Goal: Task Accomplishment & Management: Manage account settings

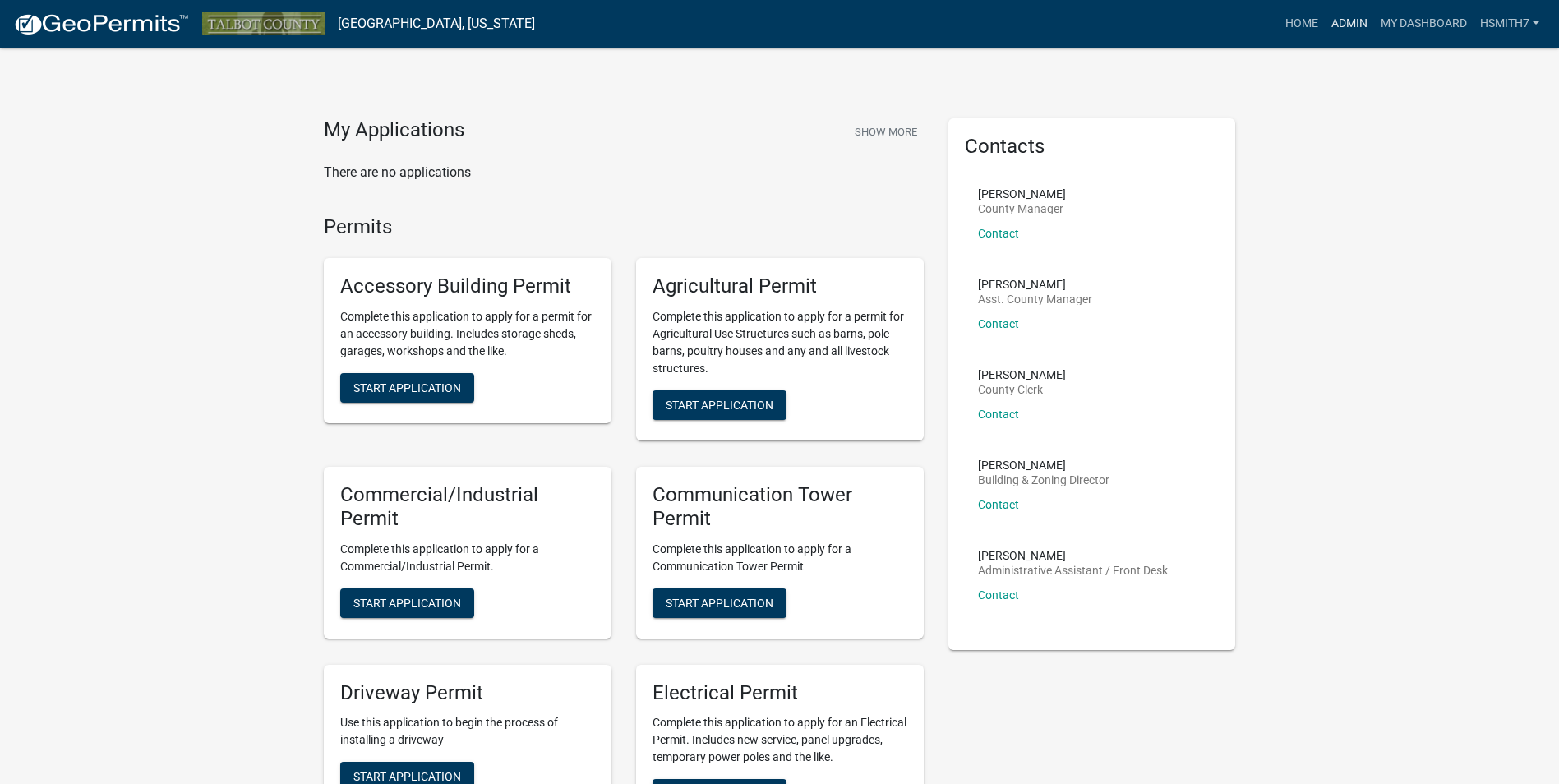
click at [1333, 18] on link "Admin" at bounding box center [1350, 24] width 49 height 31
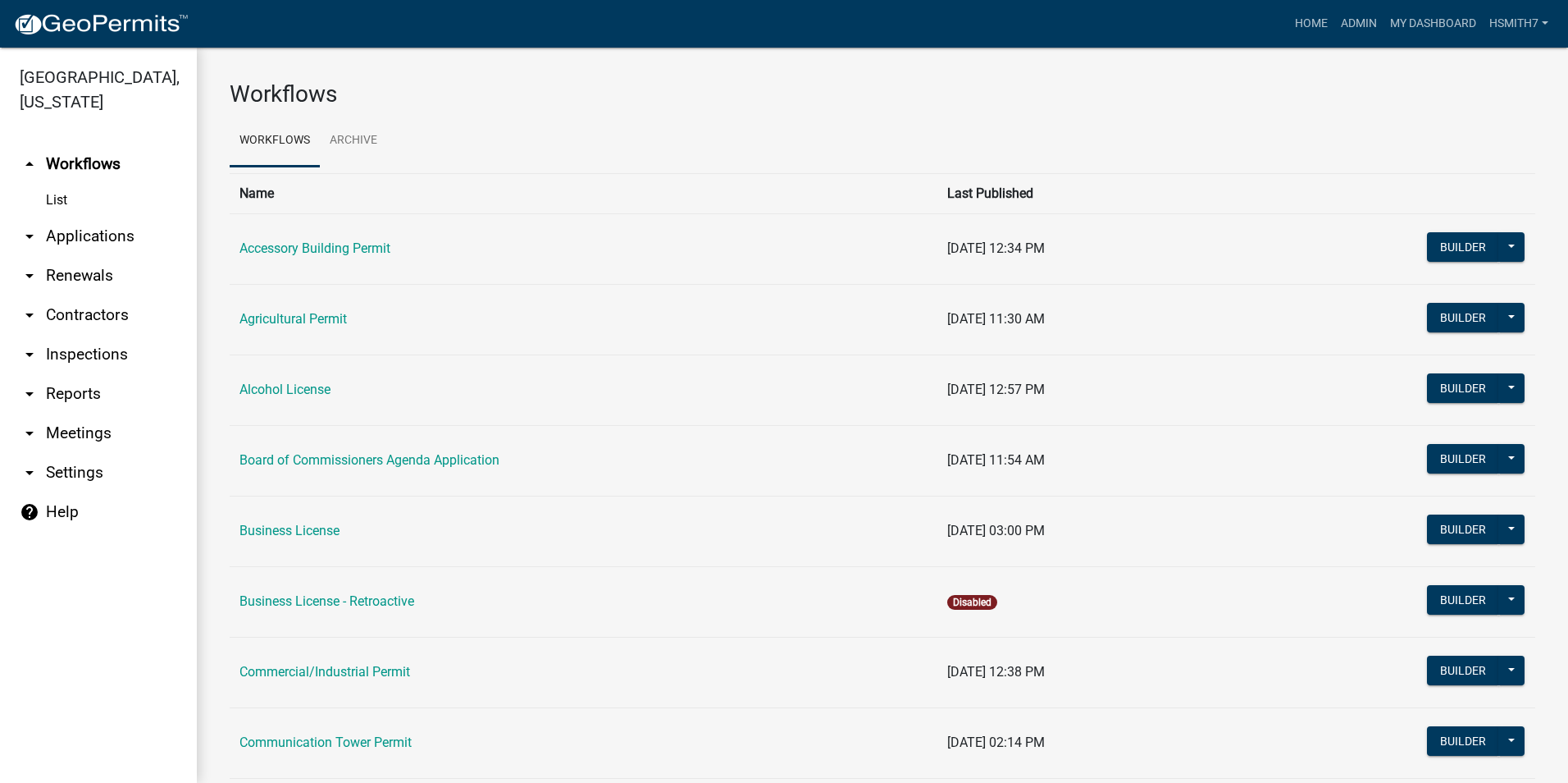
drag, startPoint x: 84, startPoint y: 232, endPoint x: 87, endPoint y: 266, distance: 34.1
click at [84, 233] on link "arrow_drop_down Applications" at bounding box center [98, 236] width 197 height 39
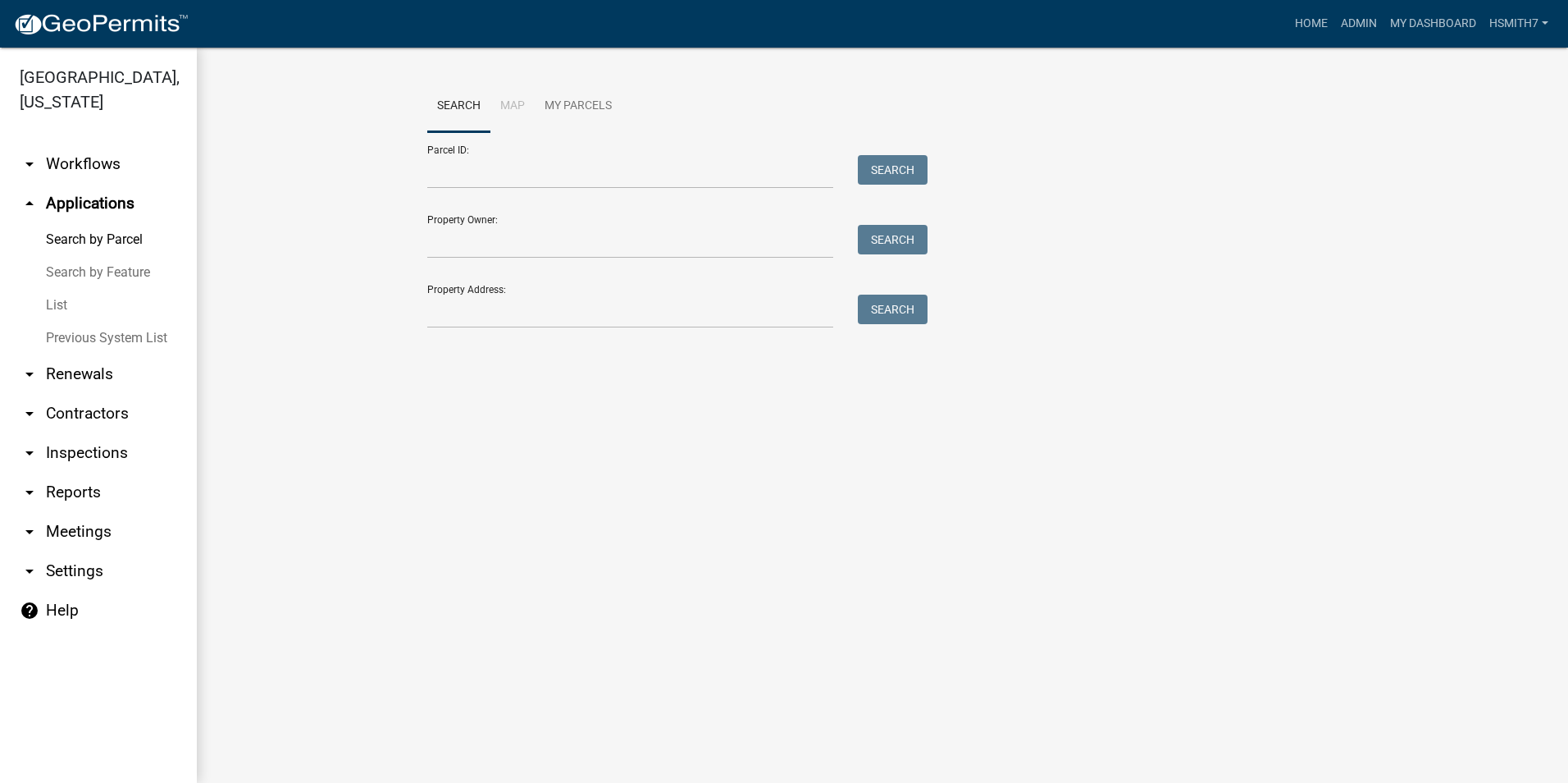
click at [67, 308] on link "List" at bounding box center [98, 305] width 197 height 33
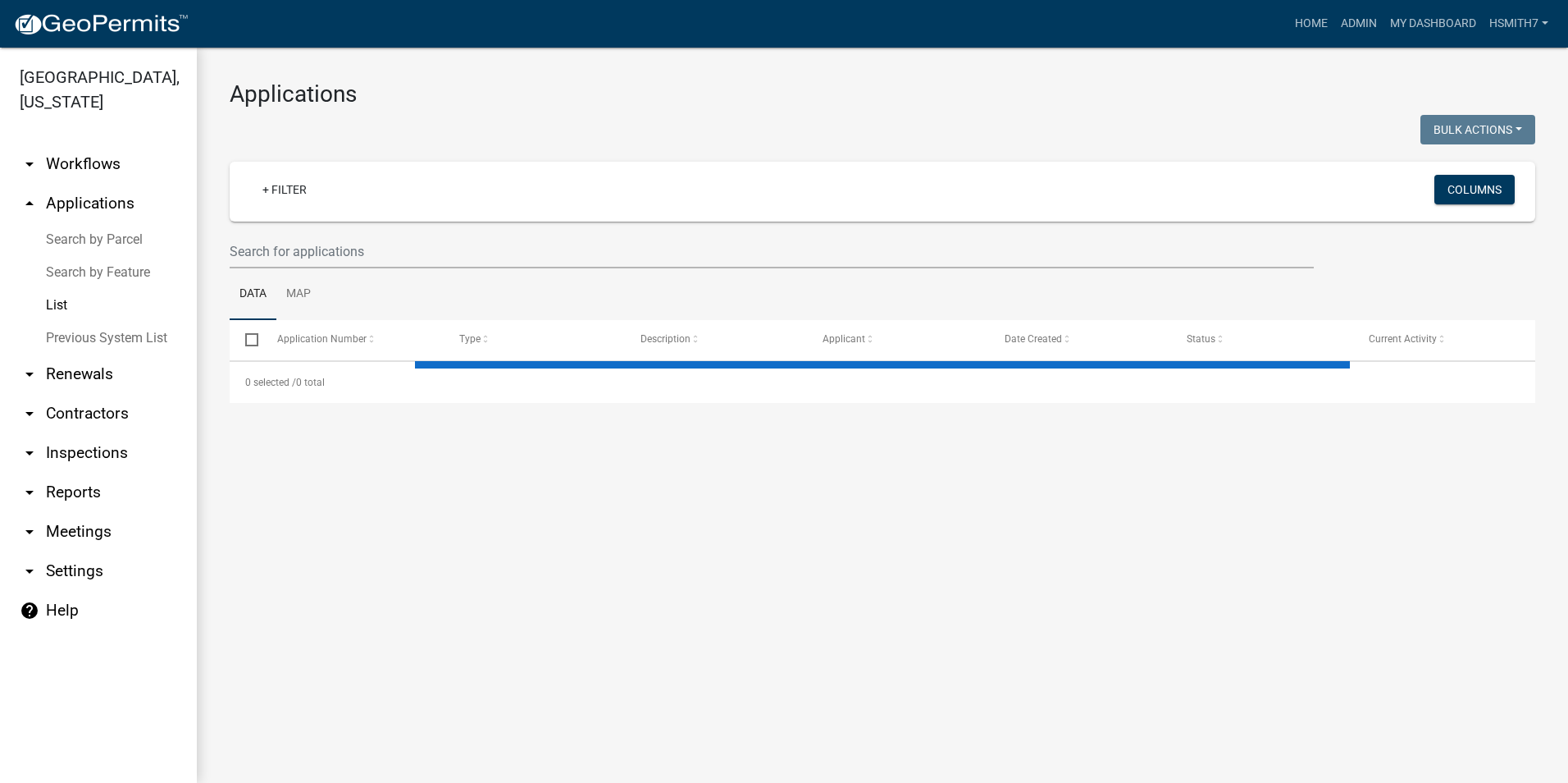
select select "3: 100"
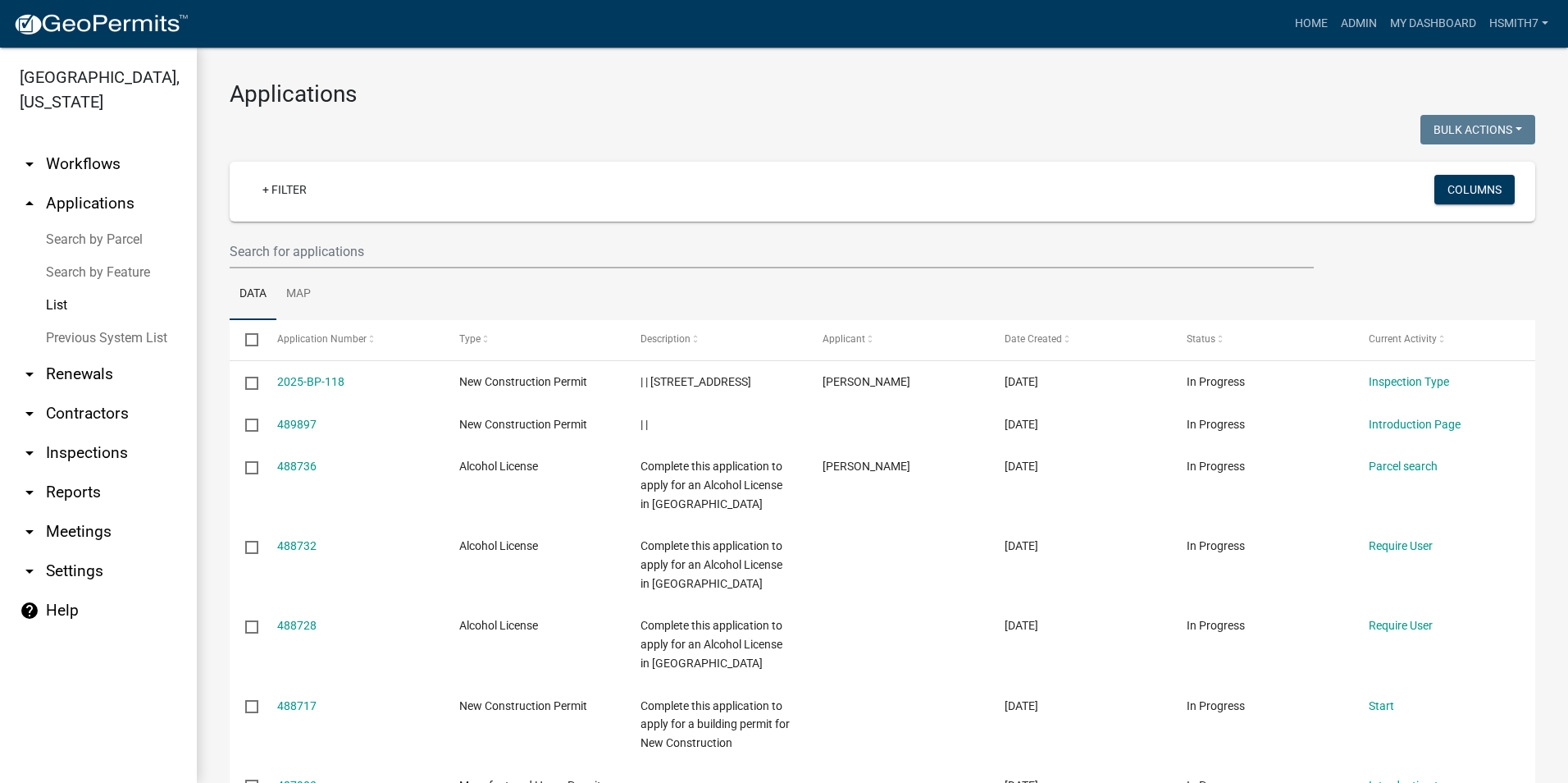
click at [409, 272] on ul "Data Map" at bounding box center [882, 294] width 1306 height 52
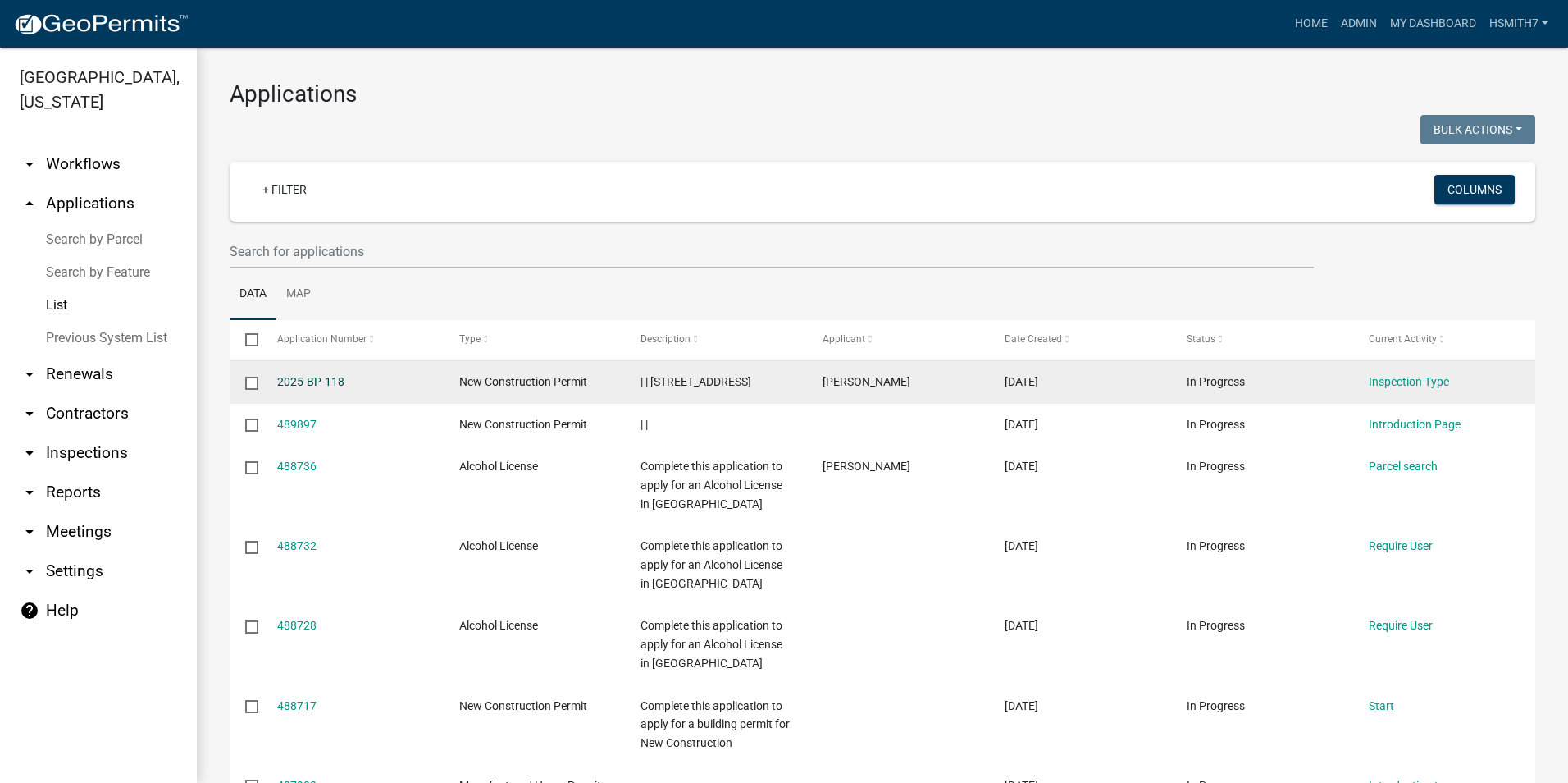
click at [337, 385] on link "2025-BP-118" at bounding box center [311, 382] width 67 height 13
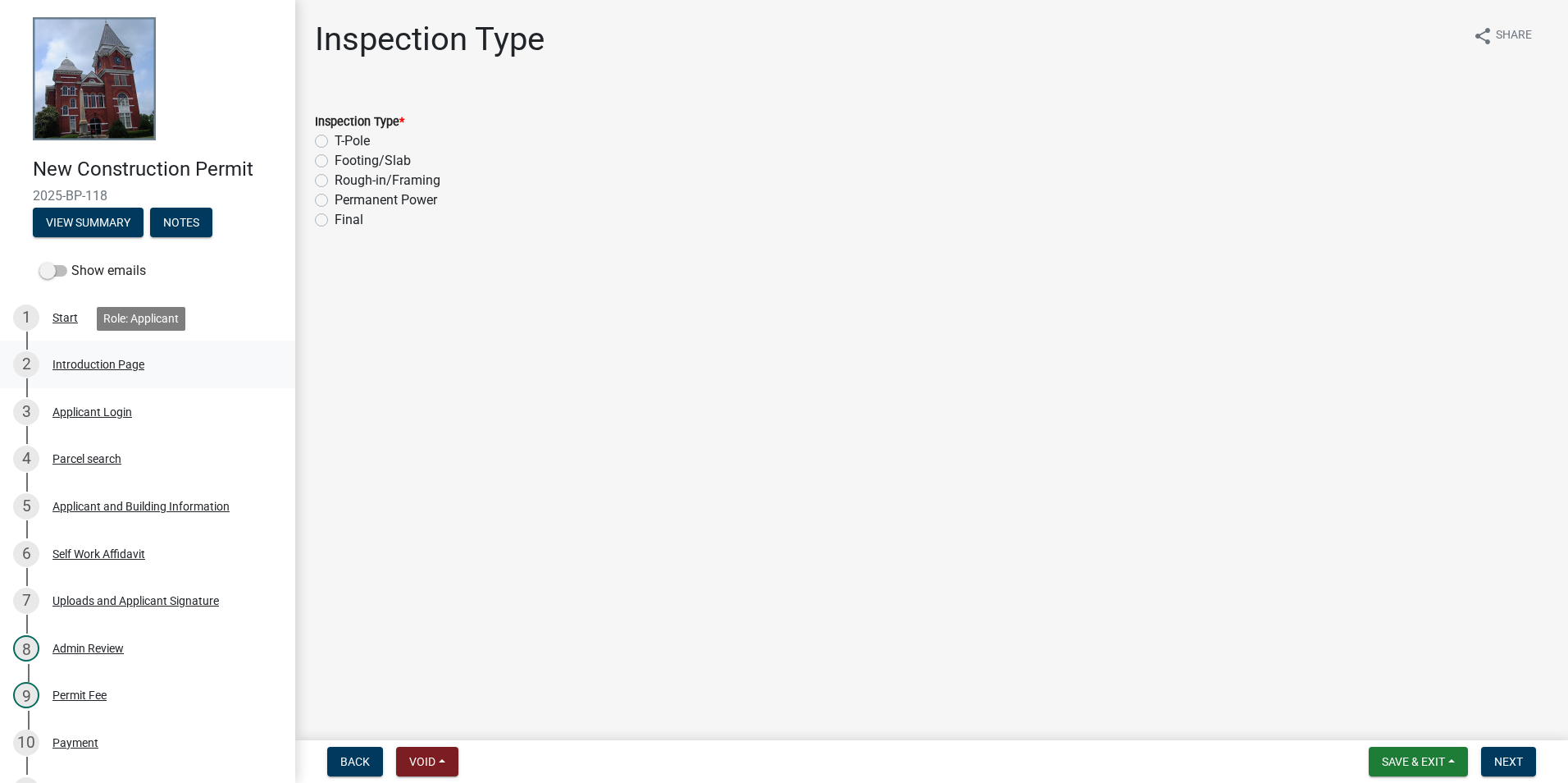
click at [76, 364] on div "Introduction Page" at bounding box center [99, 364] width 92 height 12
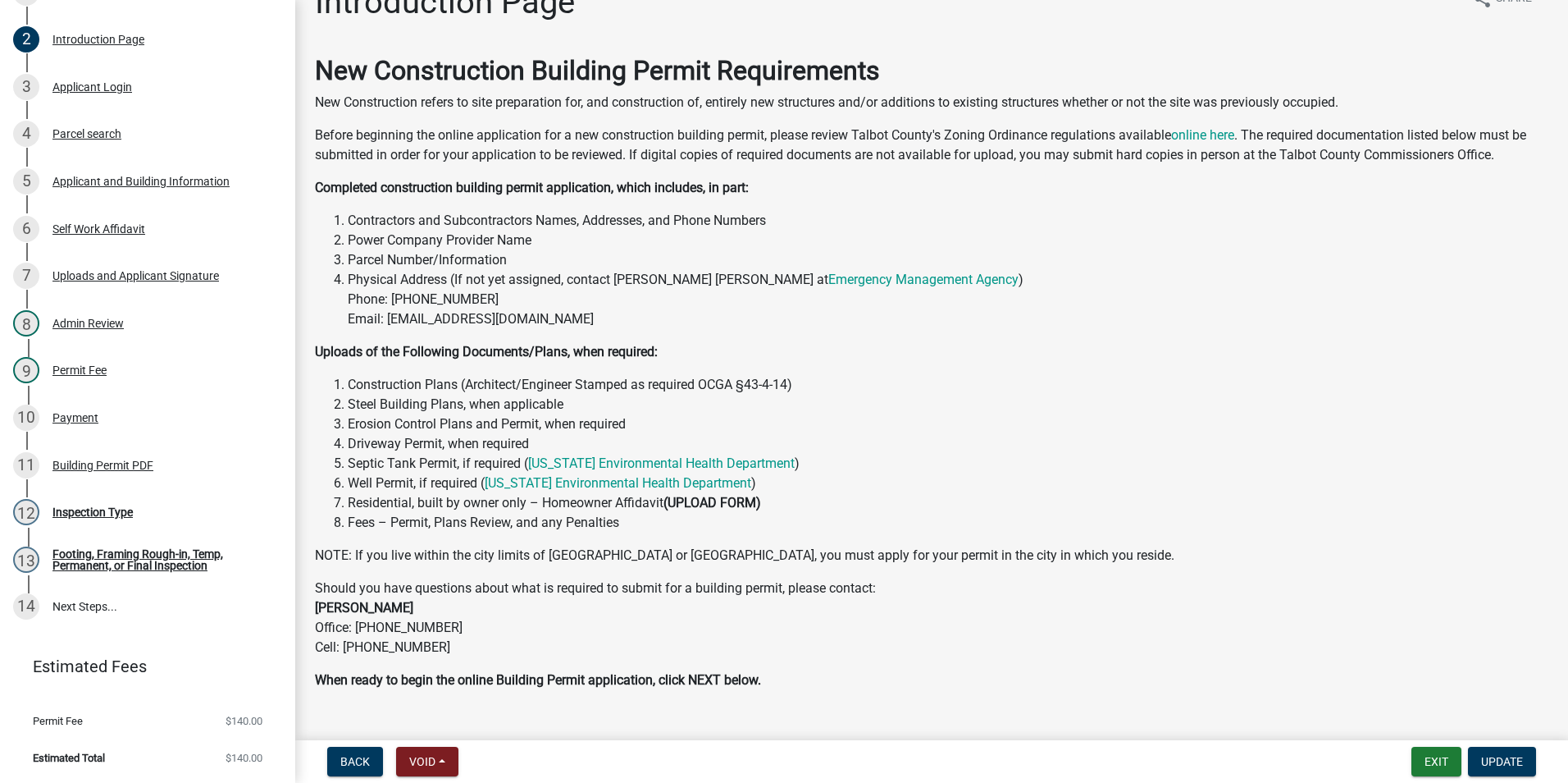
scroll to position [71, 0]
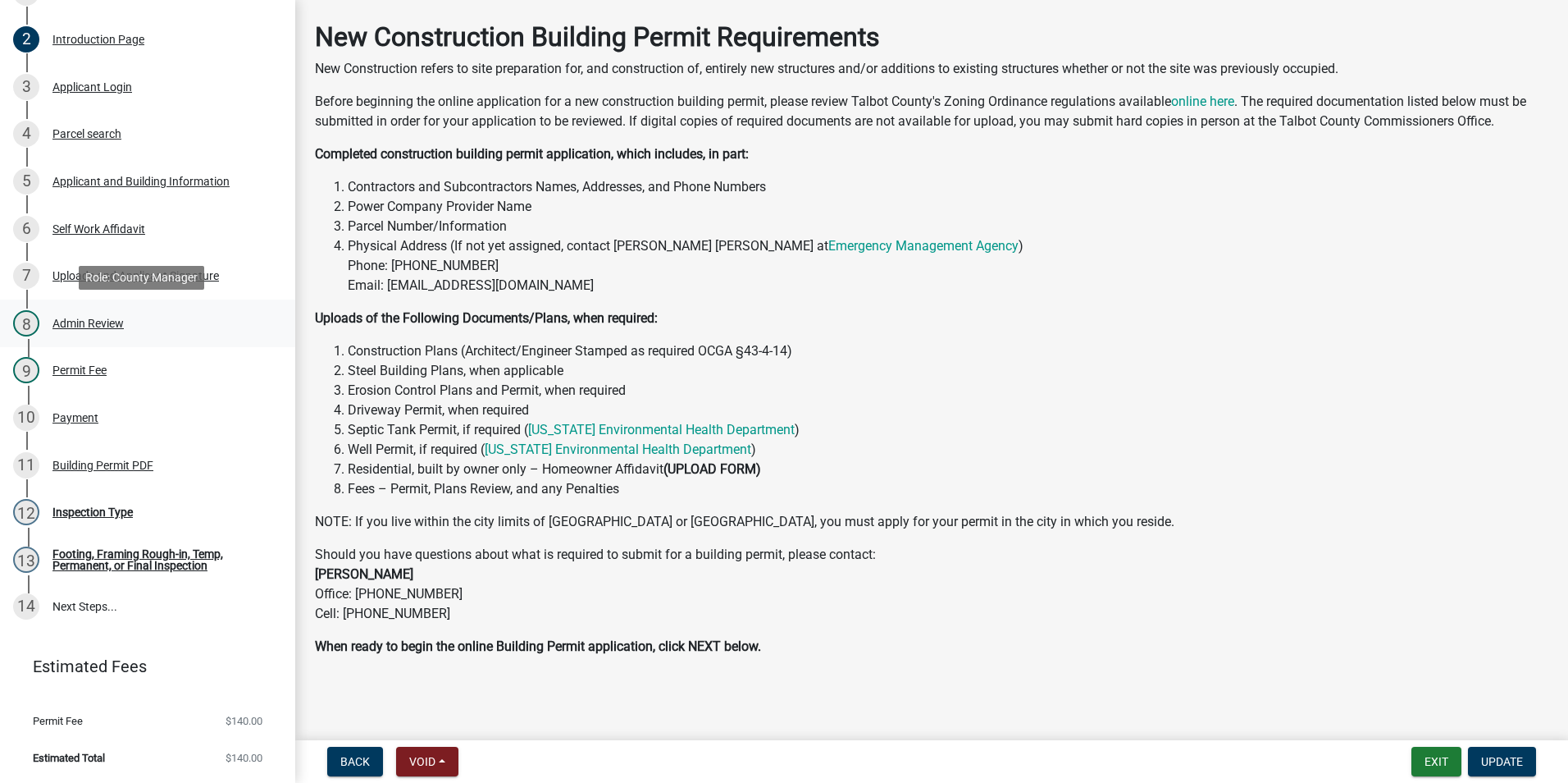
click at [155, 345] on link "8 Admin Review" at bounding box center [147, 323] width 295 height 48
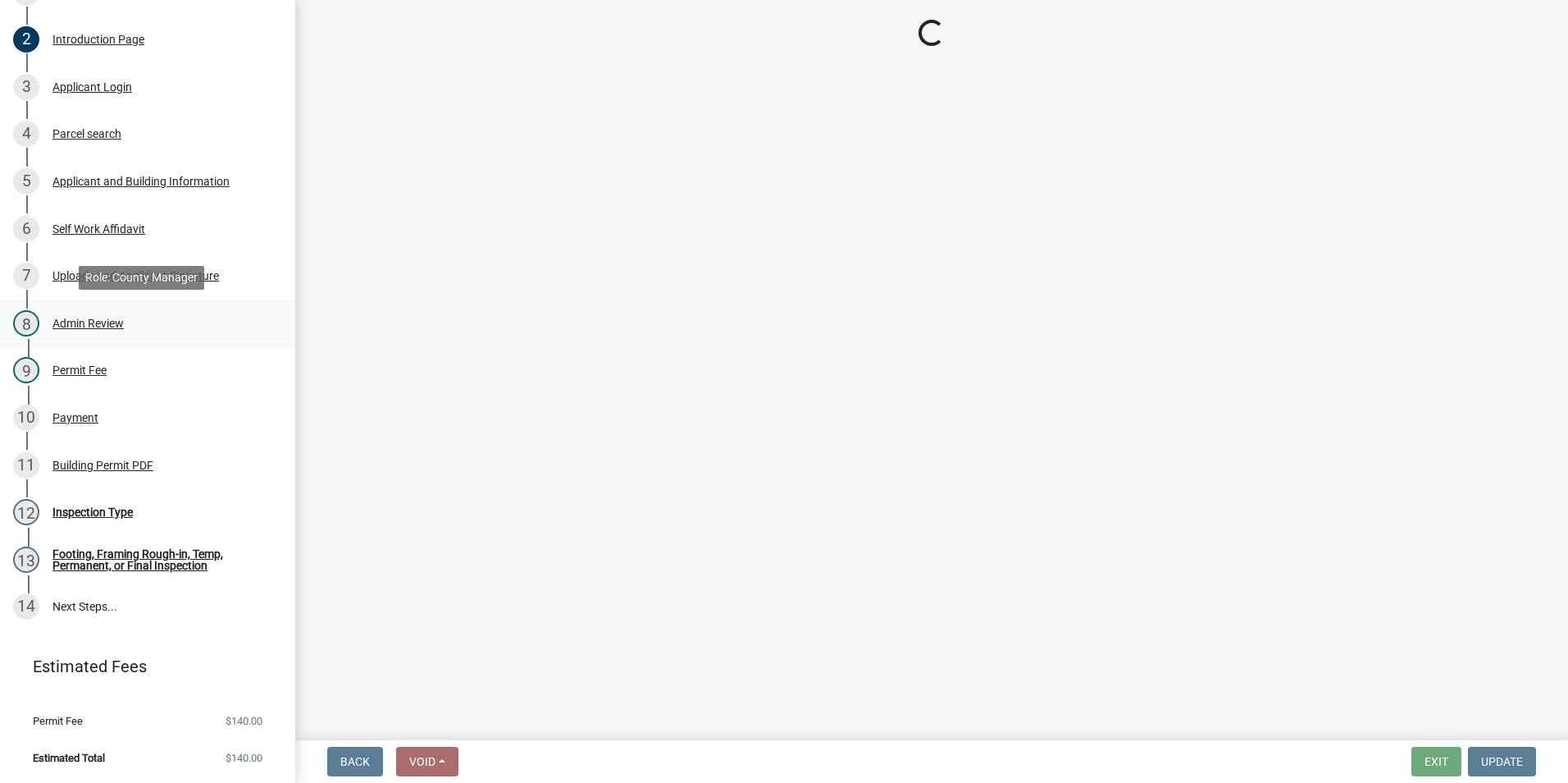
scroll to position [0, 0]
select select "f11d1ce6-d38b-4d21-972d-2f13b16290b6"
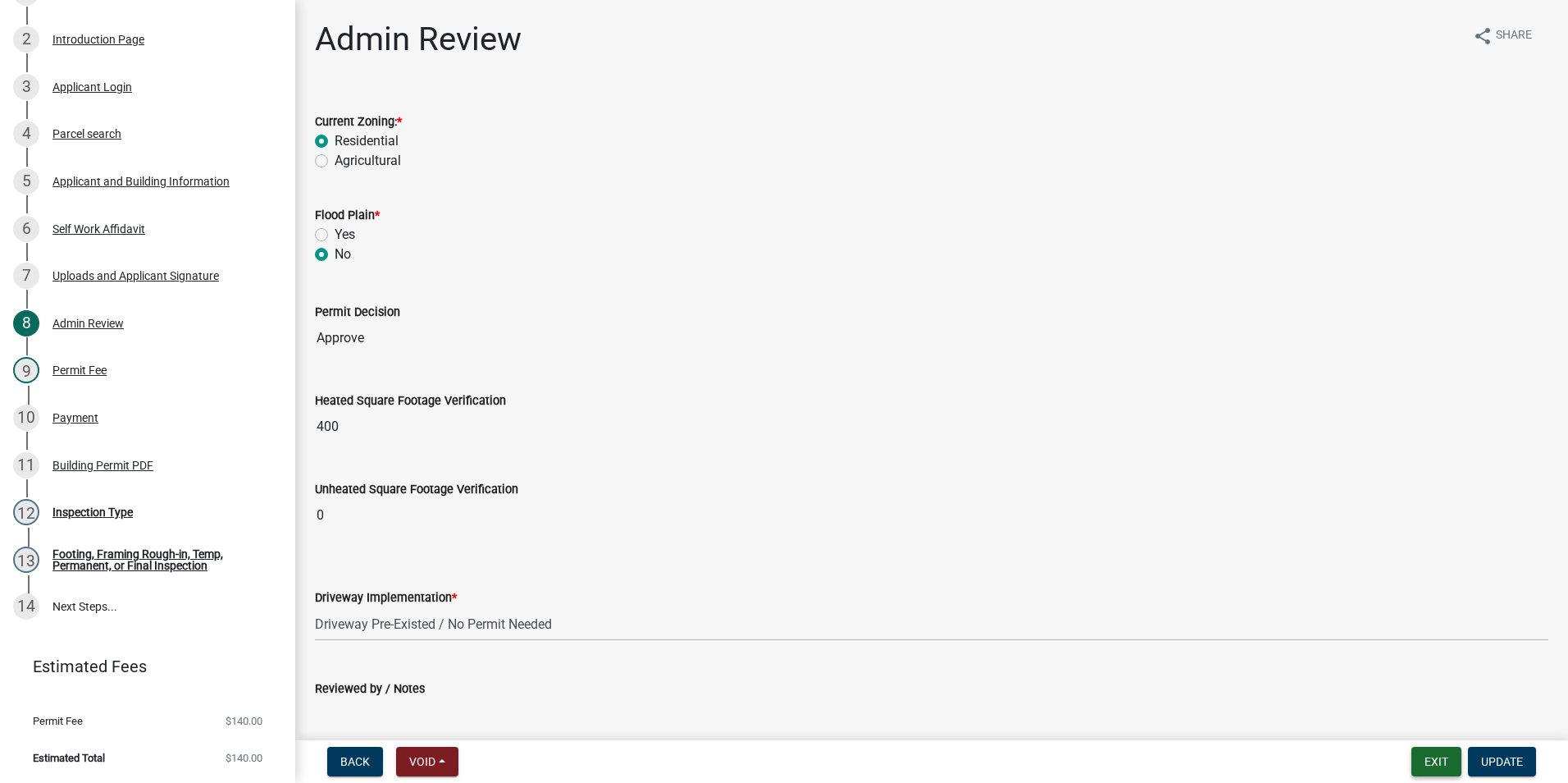
click at [1427, 756] on button "Exit" at bounding box center [1436, 762] width 50 height 30
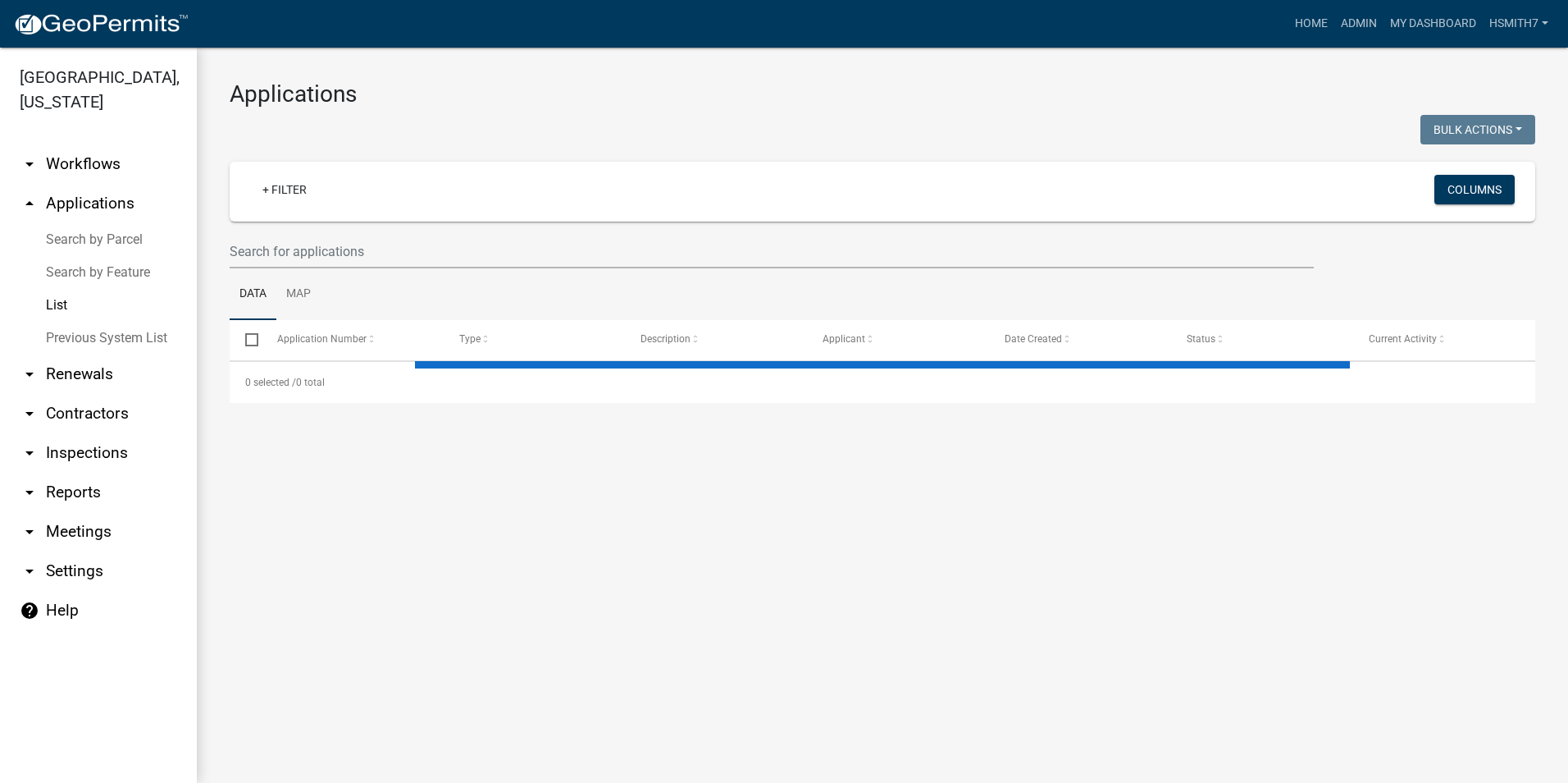
select select "3: 100"
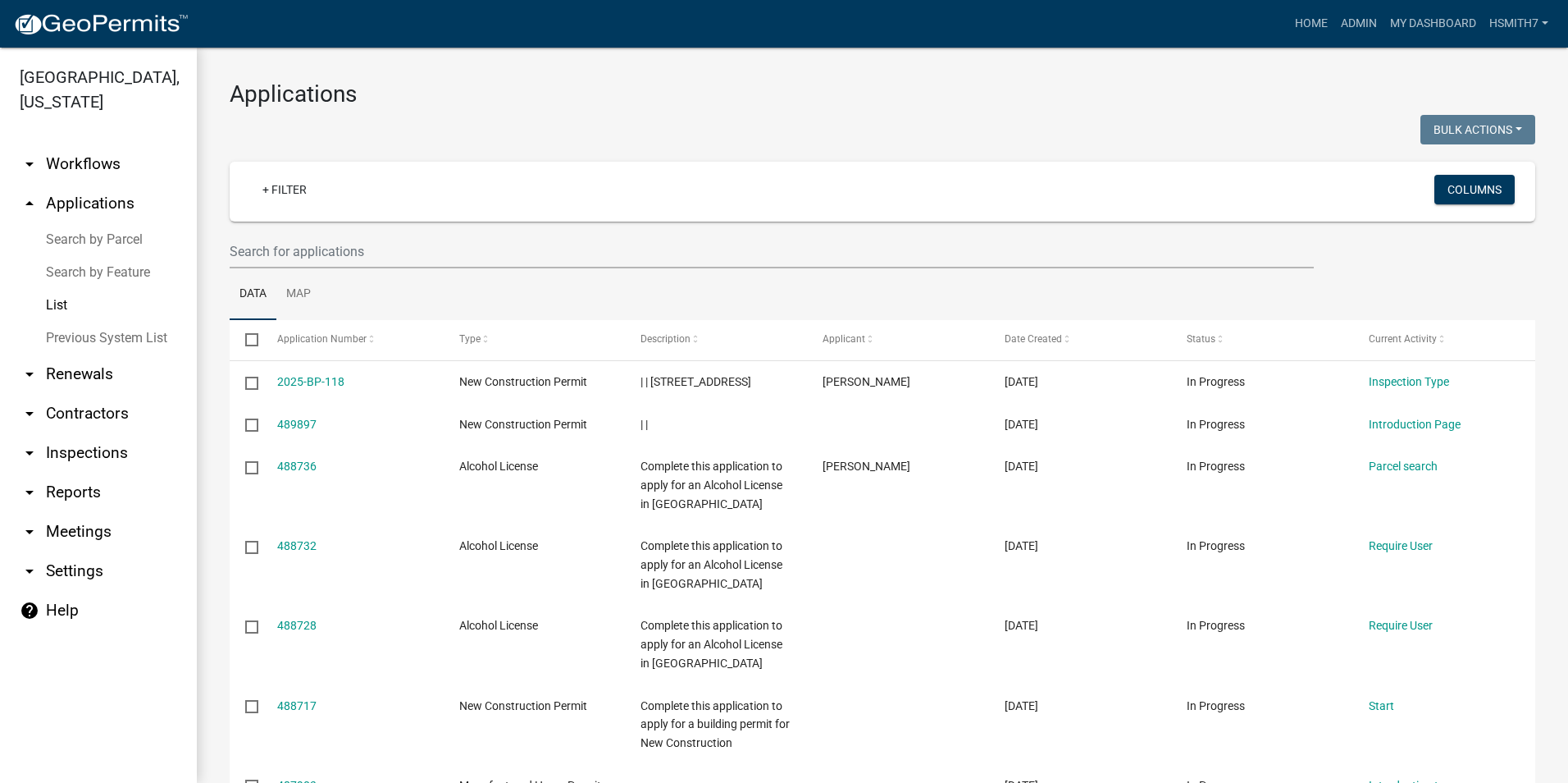
click at [124, 327] on link "Previous System List" at bounding box center [98, 338] width 197 height 33
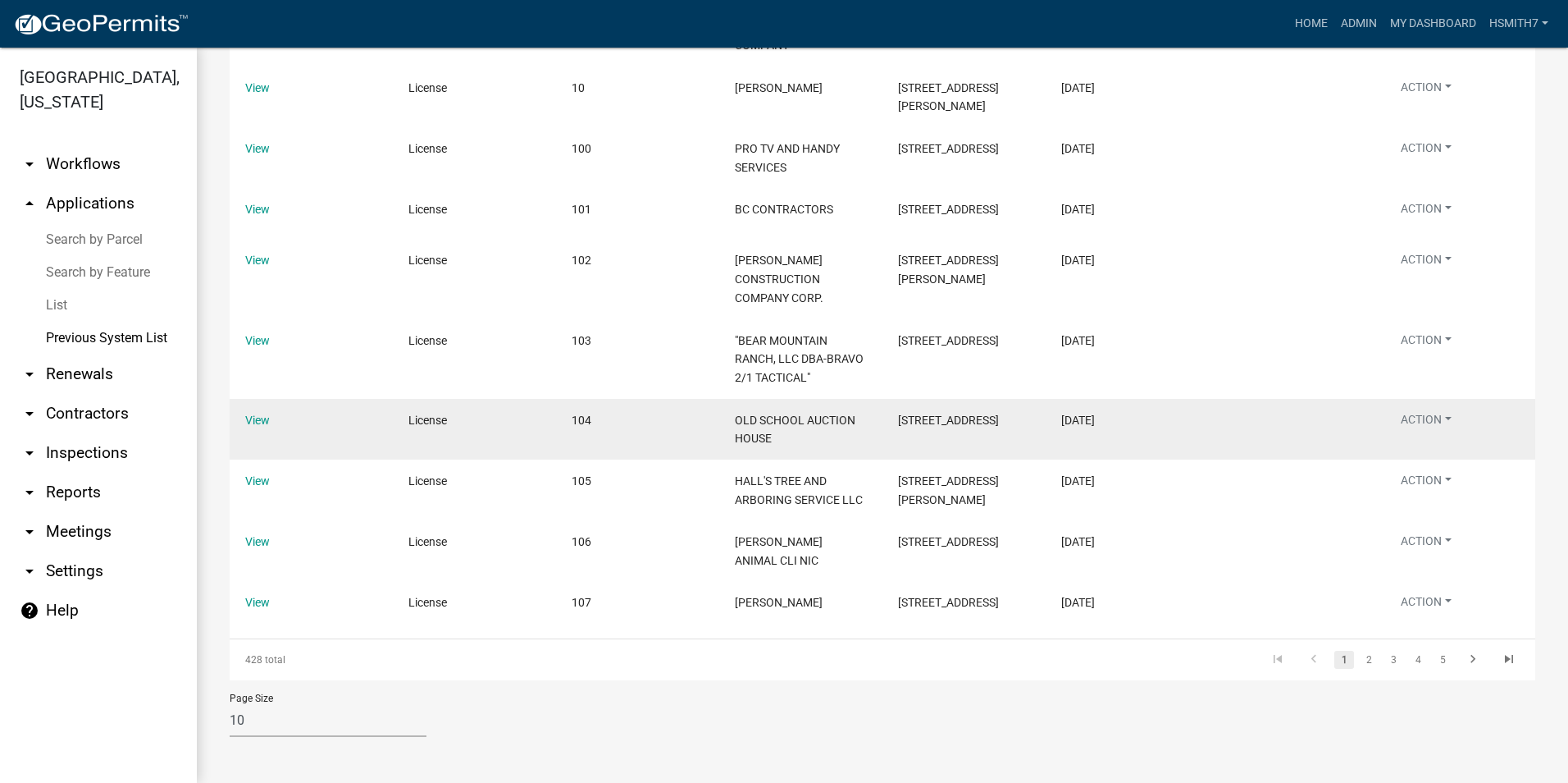
scroll to position [328, 0]
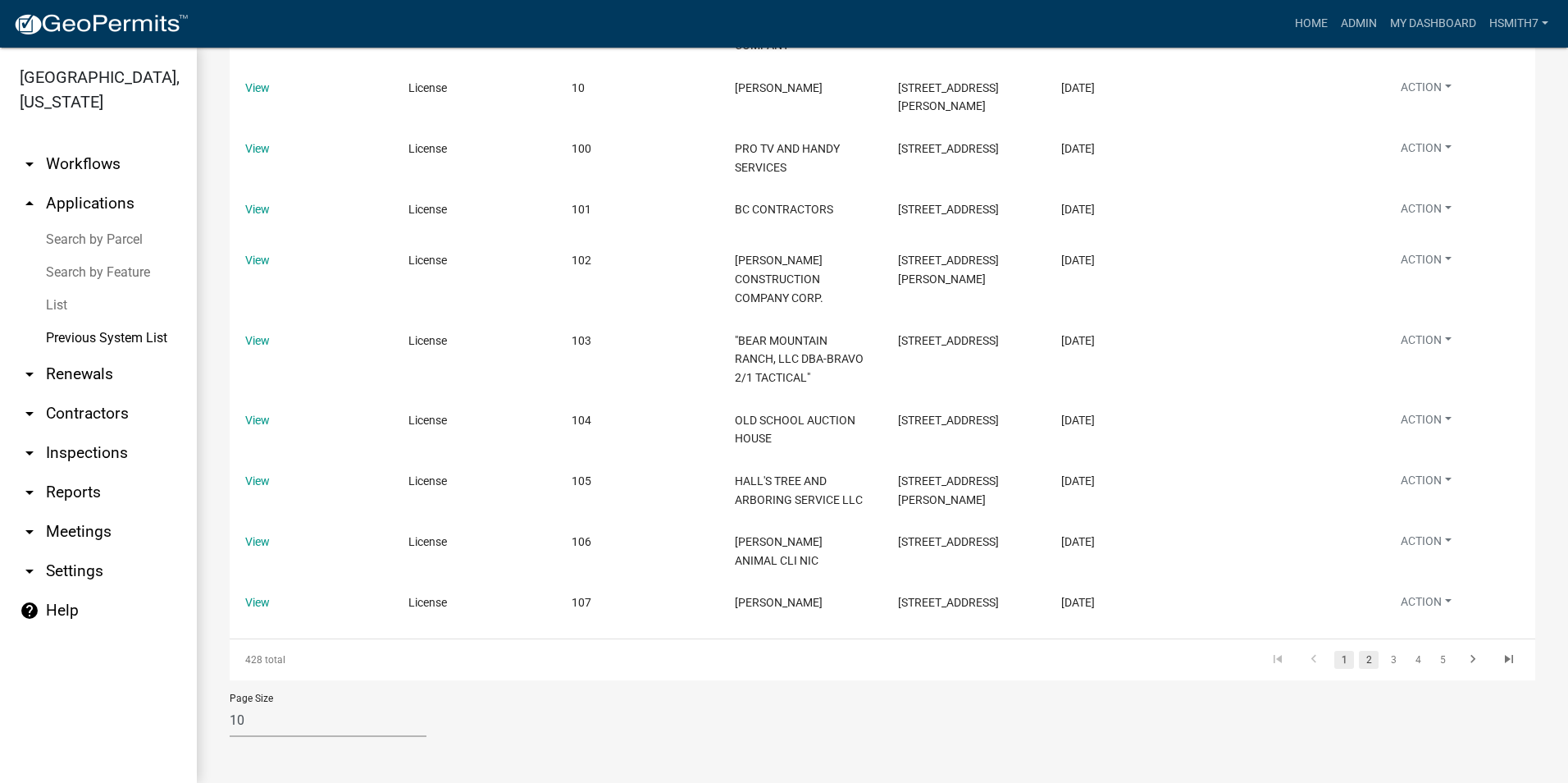
click at [1359, 669] on link "2" at bounding box center [1369, 660] width 20 height 18
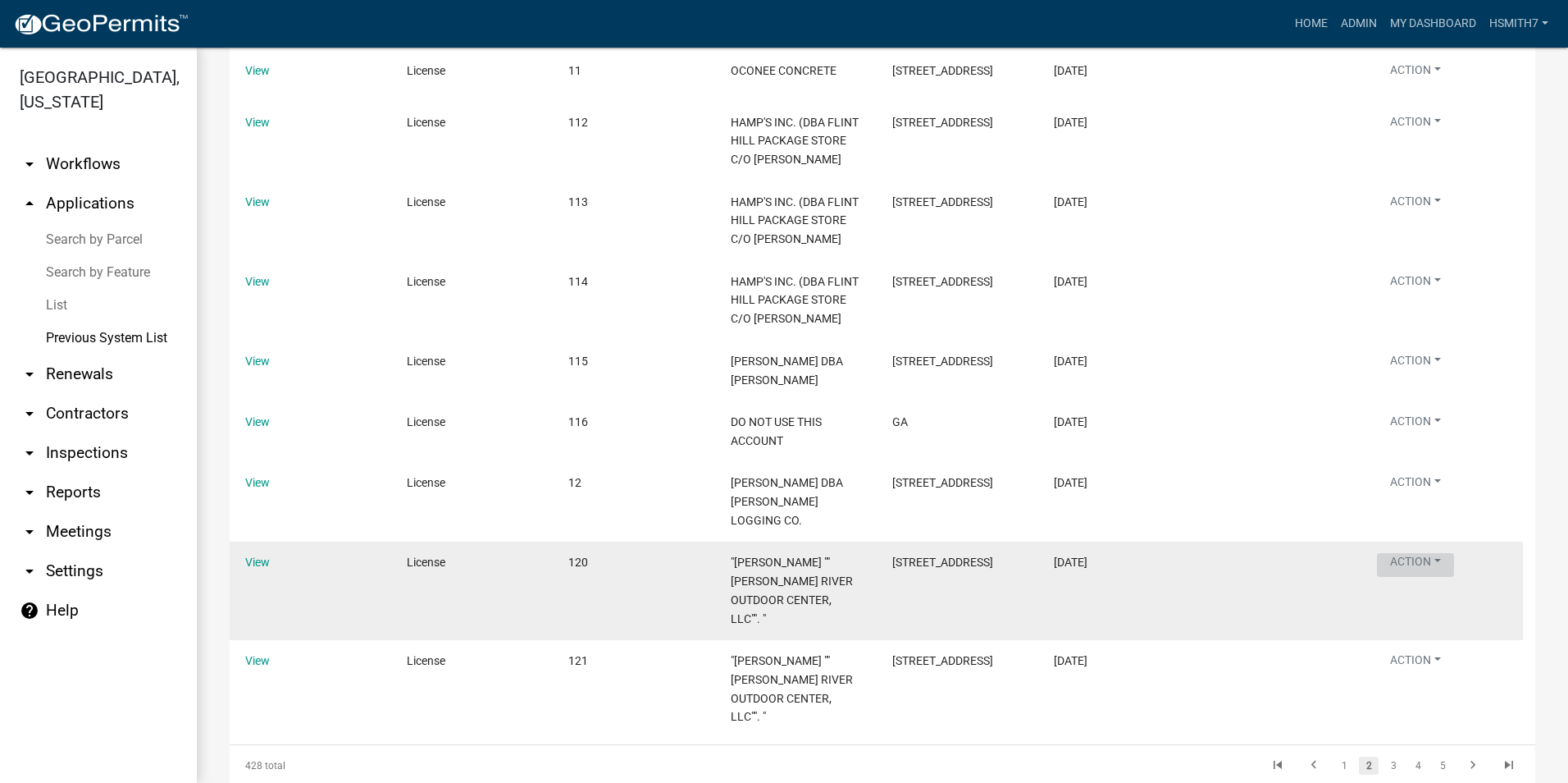
click at [1422, 577] on button "Action" at bounding box center [1416, 564] width 77 height 24
click at [259, 568] on link "View" at bounding box center [257, 562] width 25 height 13
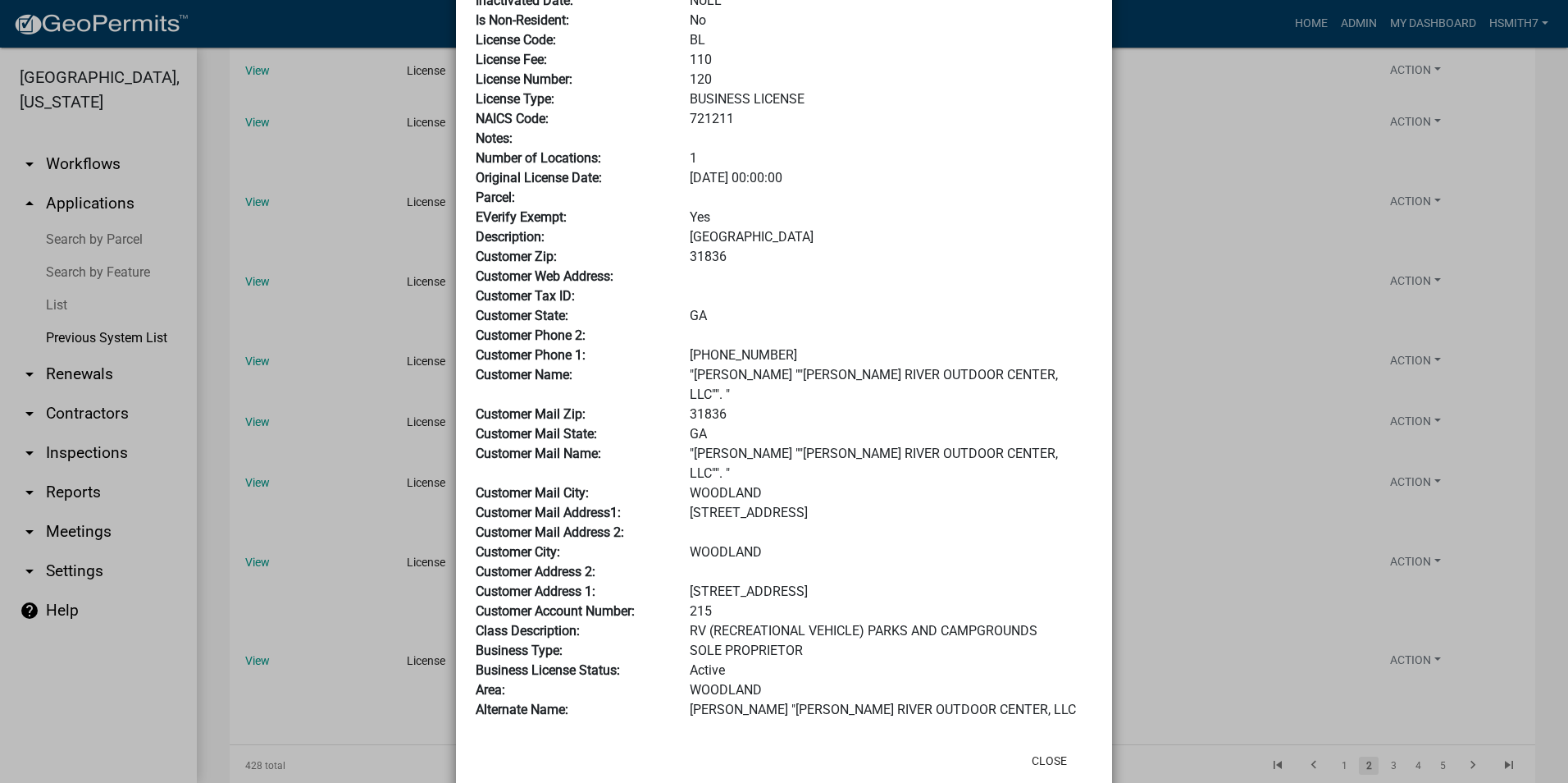
scroll to position [168, 0]
click at [1228, 353] on ngb-modal-window "× EVerify Number: Exempt: No Exempt From Penalty: No Home-Based: No Inactivated…" at bounding box center [784, 392] width 1568 height 783
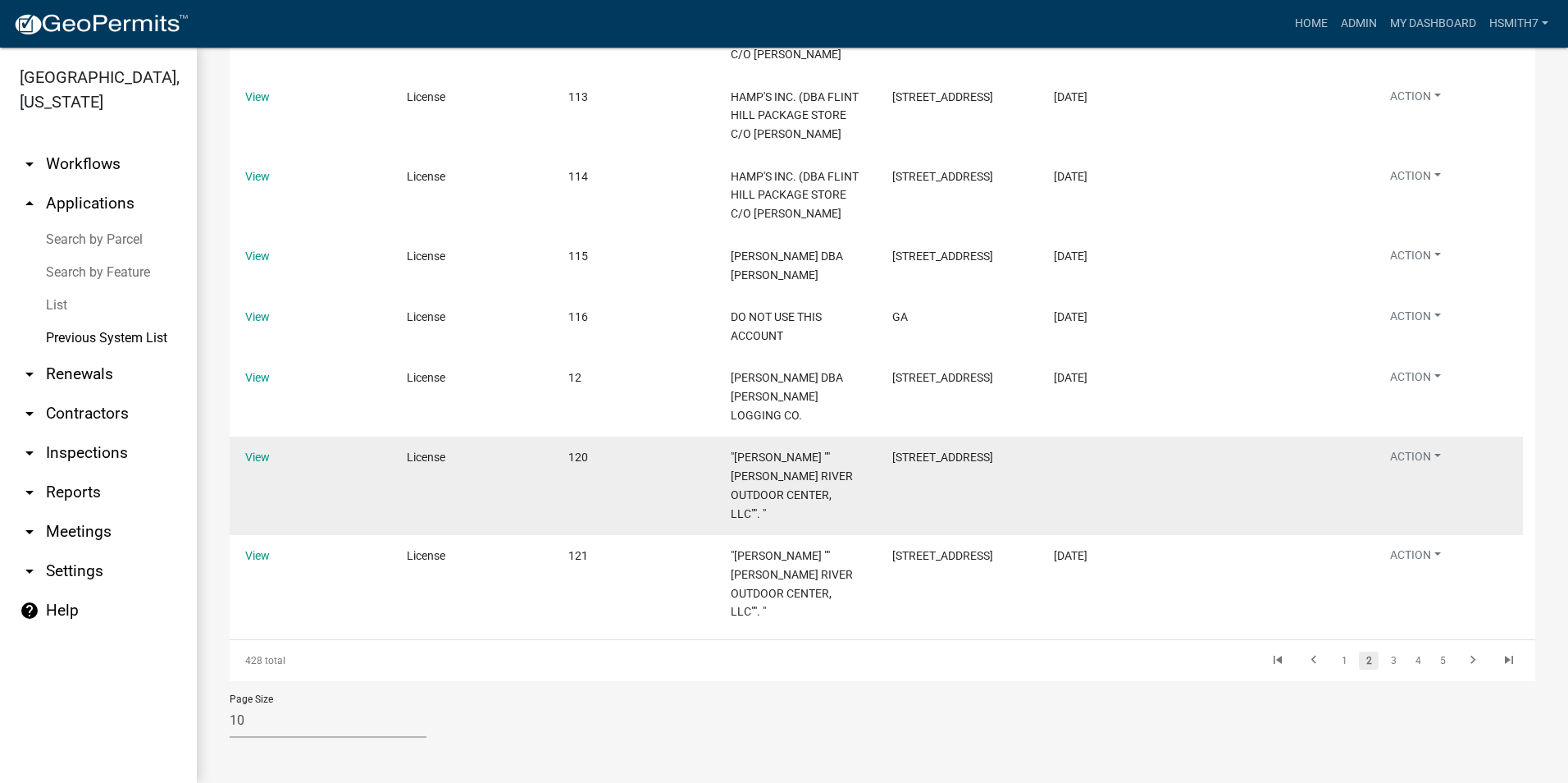
scroll to position [462, 0]
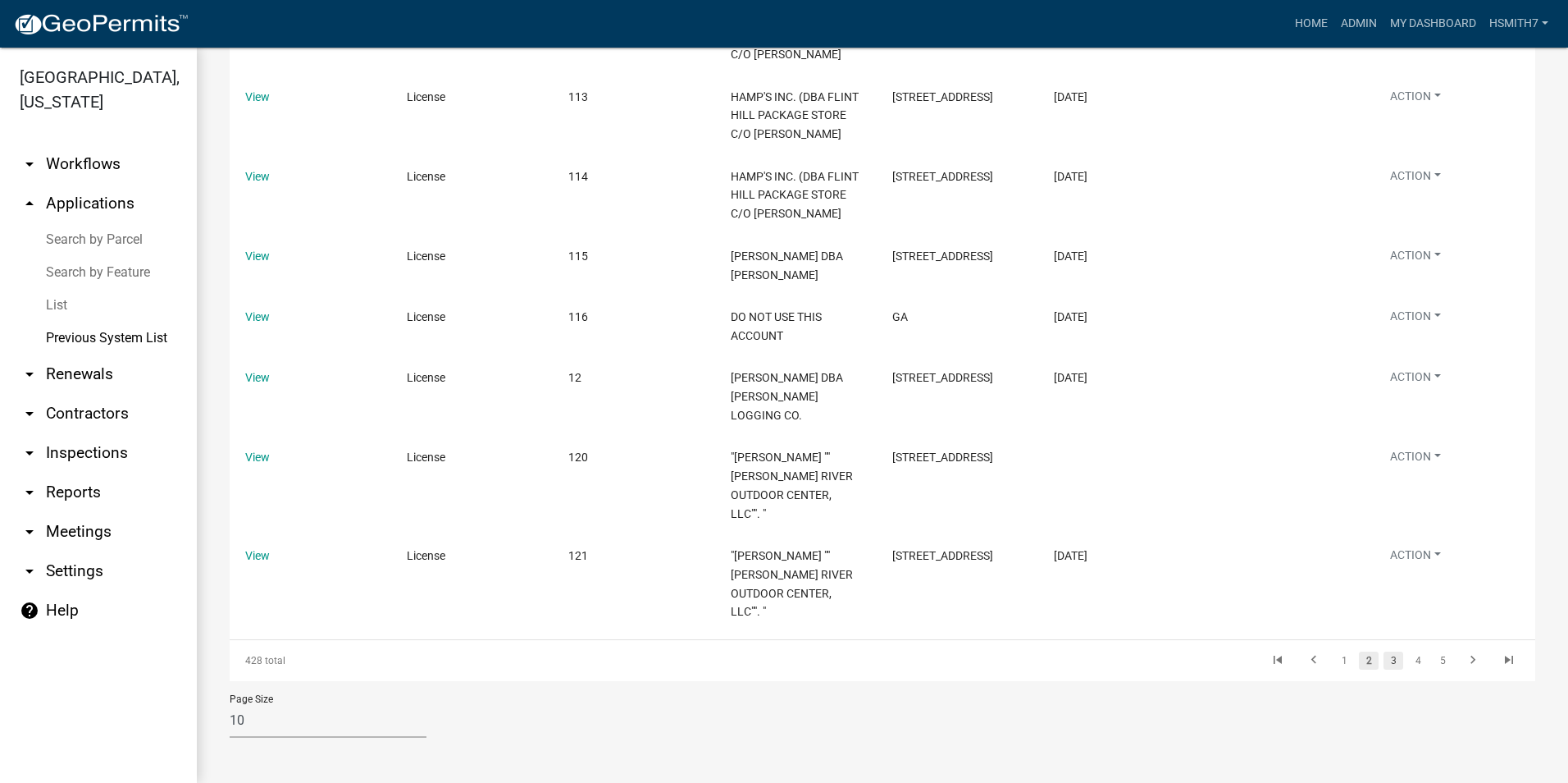
click at [1384, 653] on link "3" at bounding box center [1394, 660] width 20 height 18
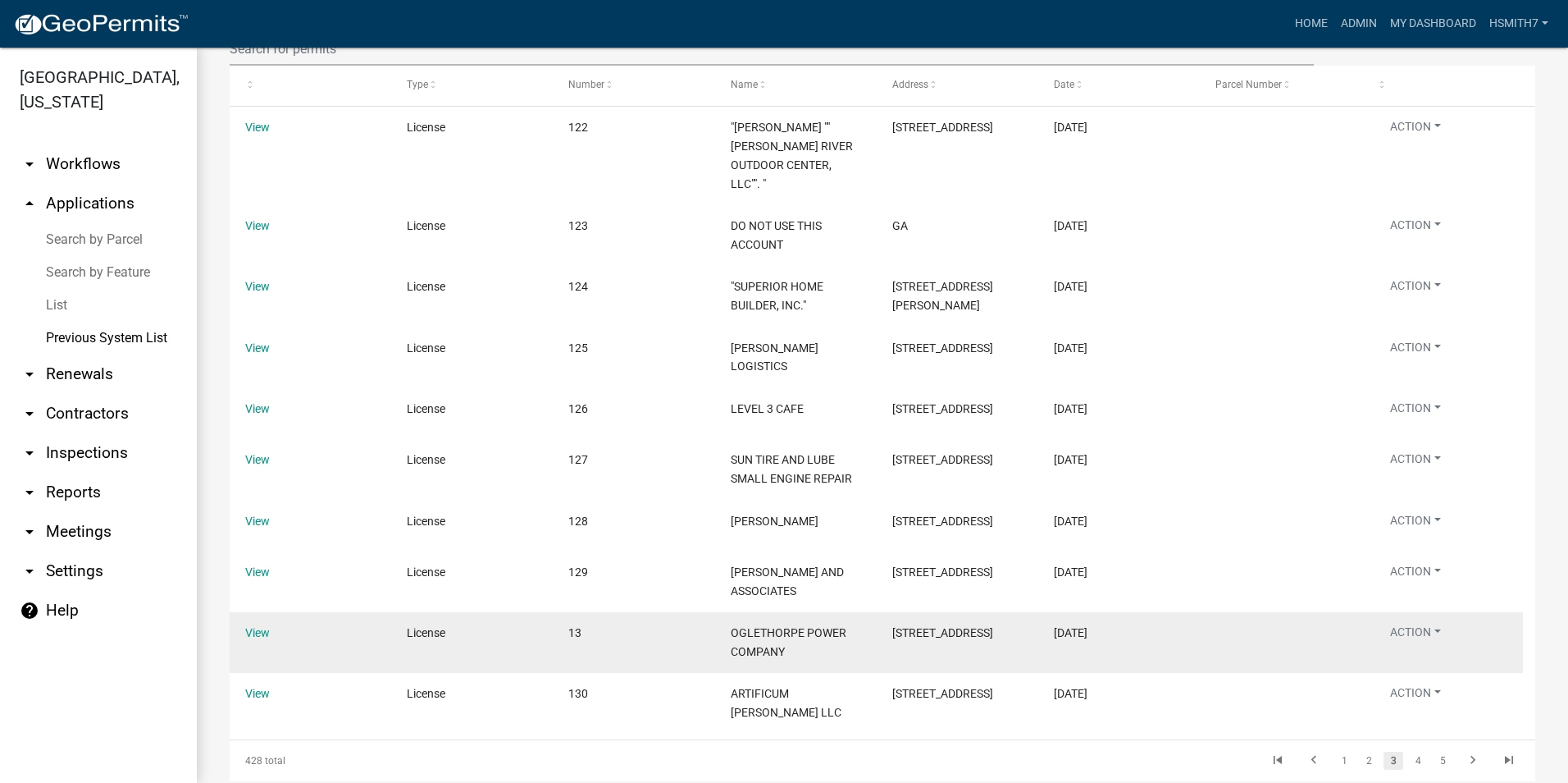
scroll to position [368, 0]
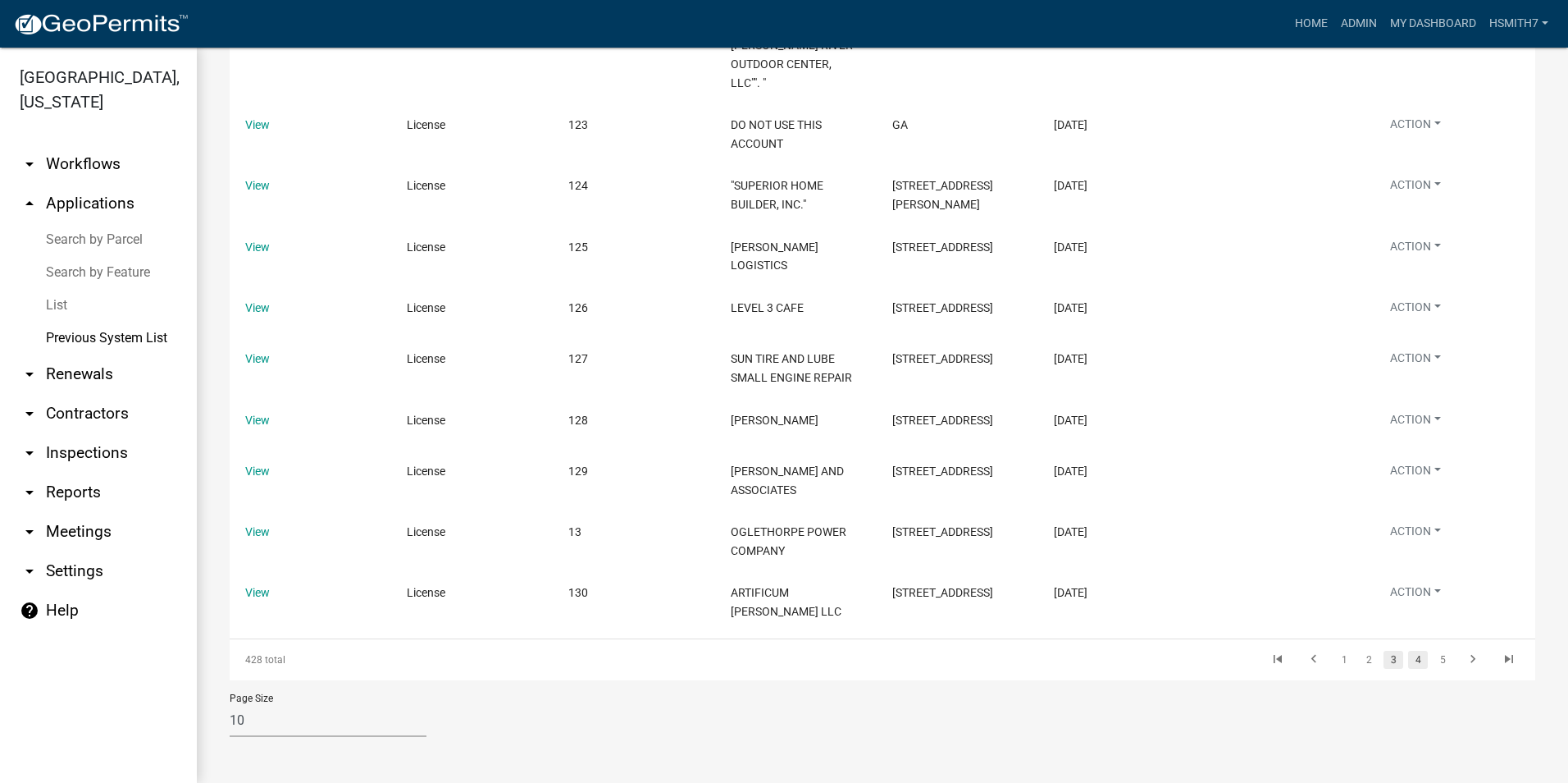
click at [1408, 662] on link "4" at bounding box center [1418, 660] width 20 height 18
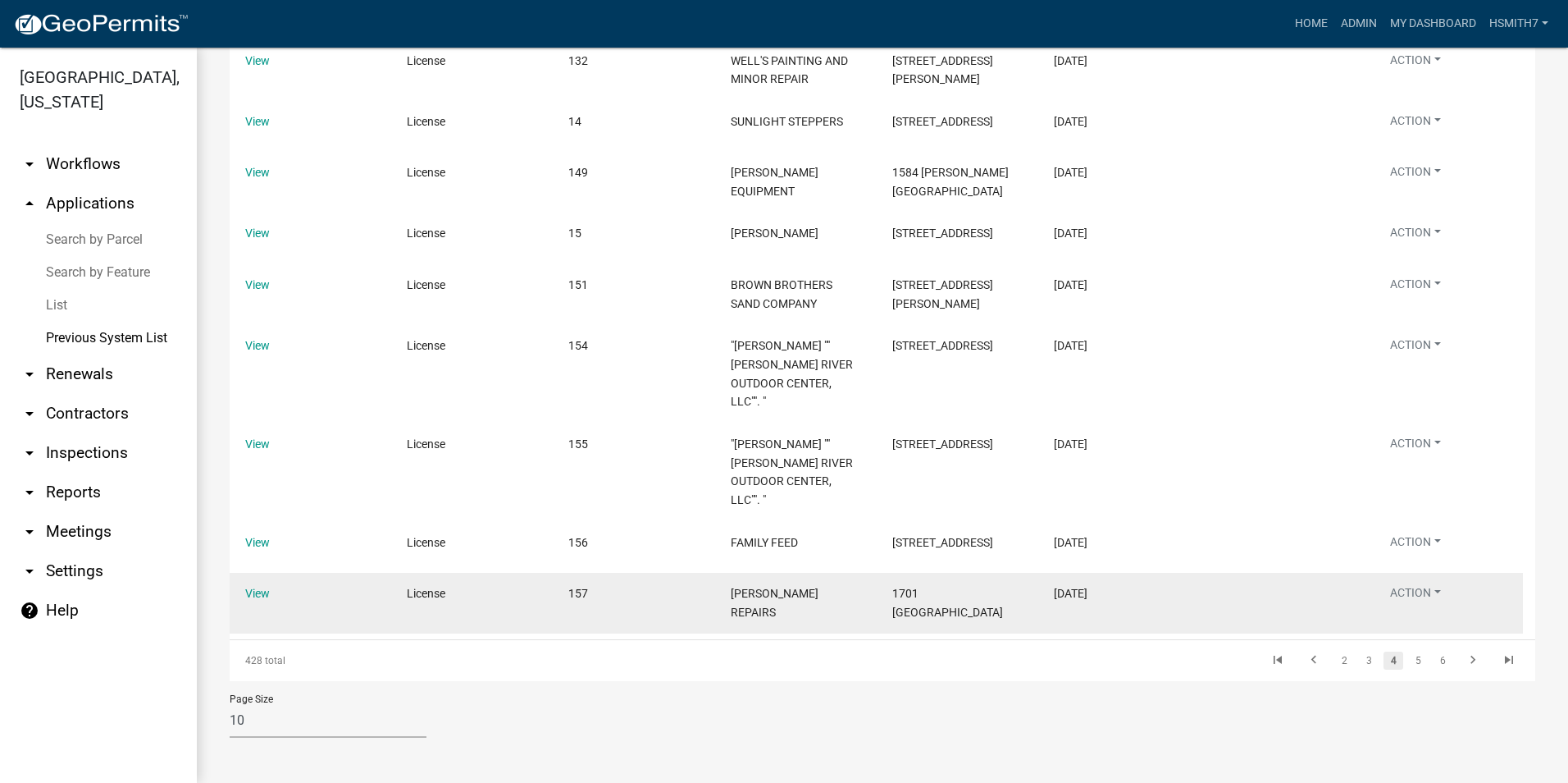
scroll to position [424, 0]
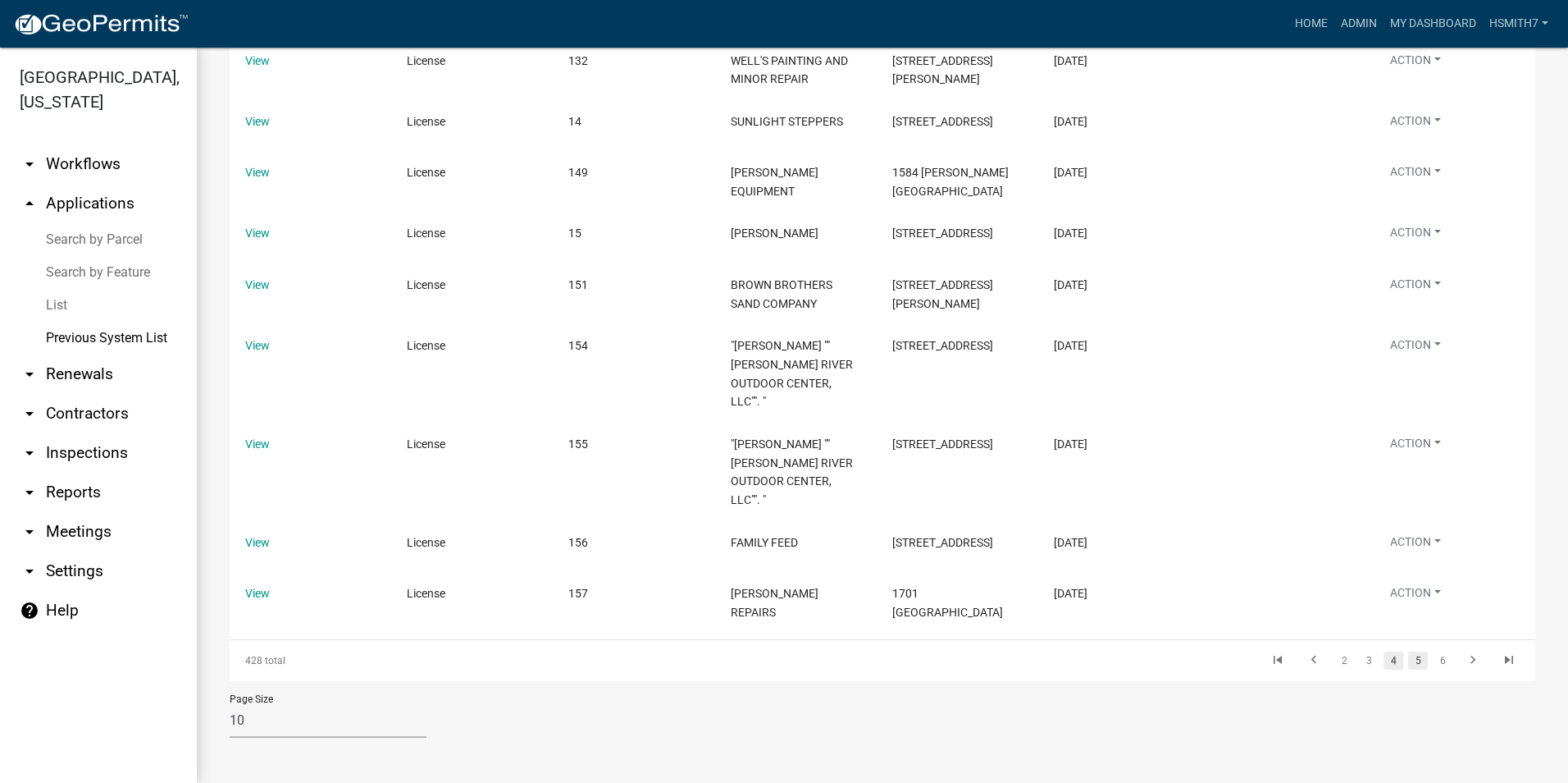
click at [1408, 665] on link "5" at bounding box center [1418, 660] width 20 height 18
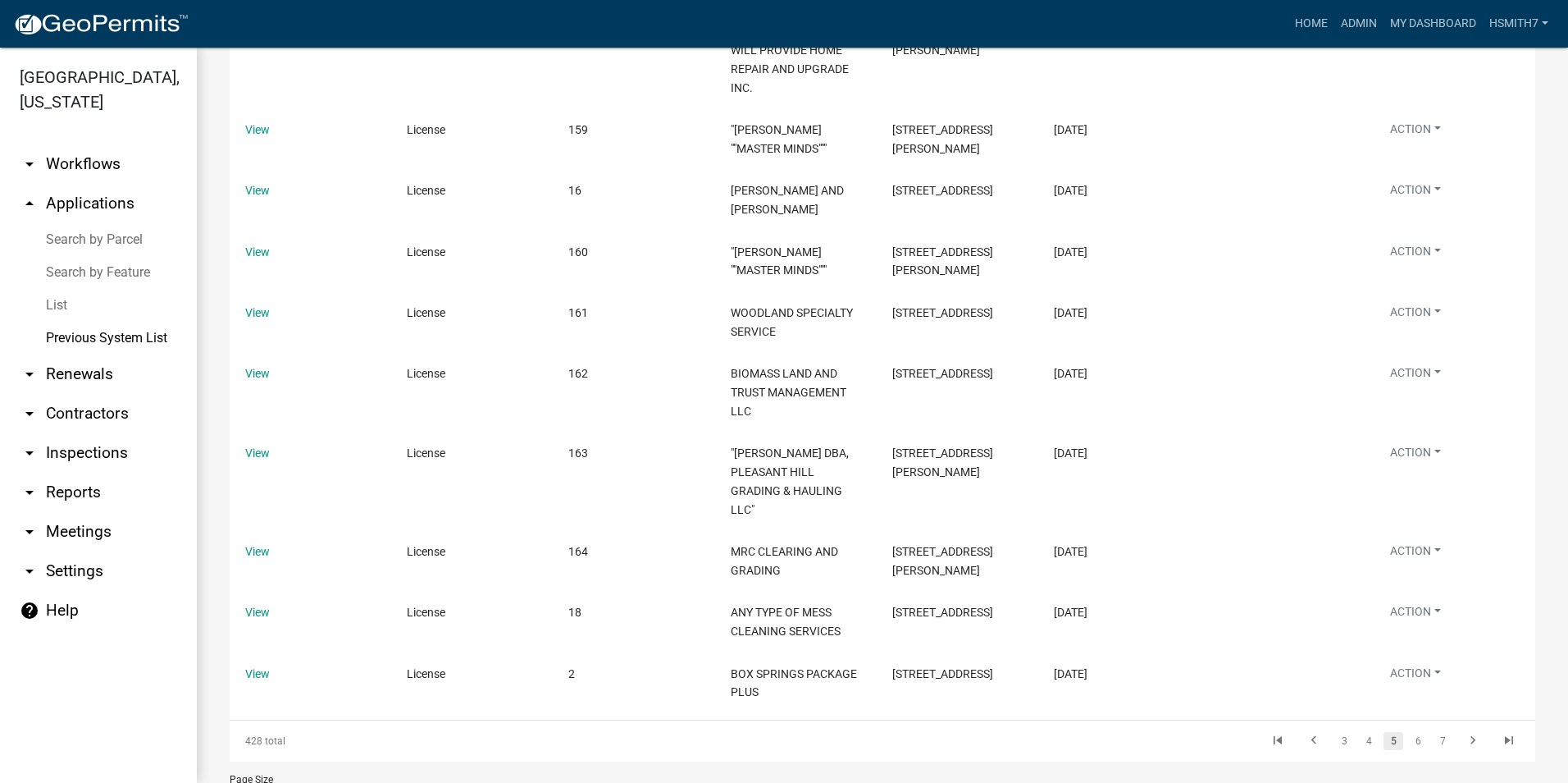
scroll to position [406, 0]
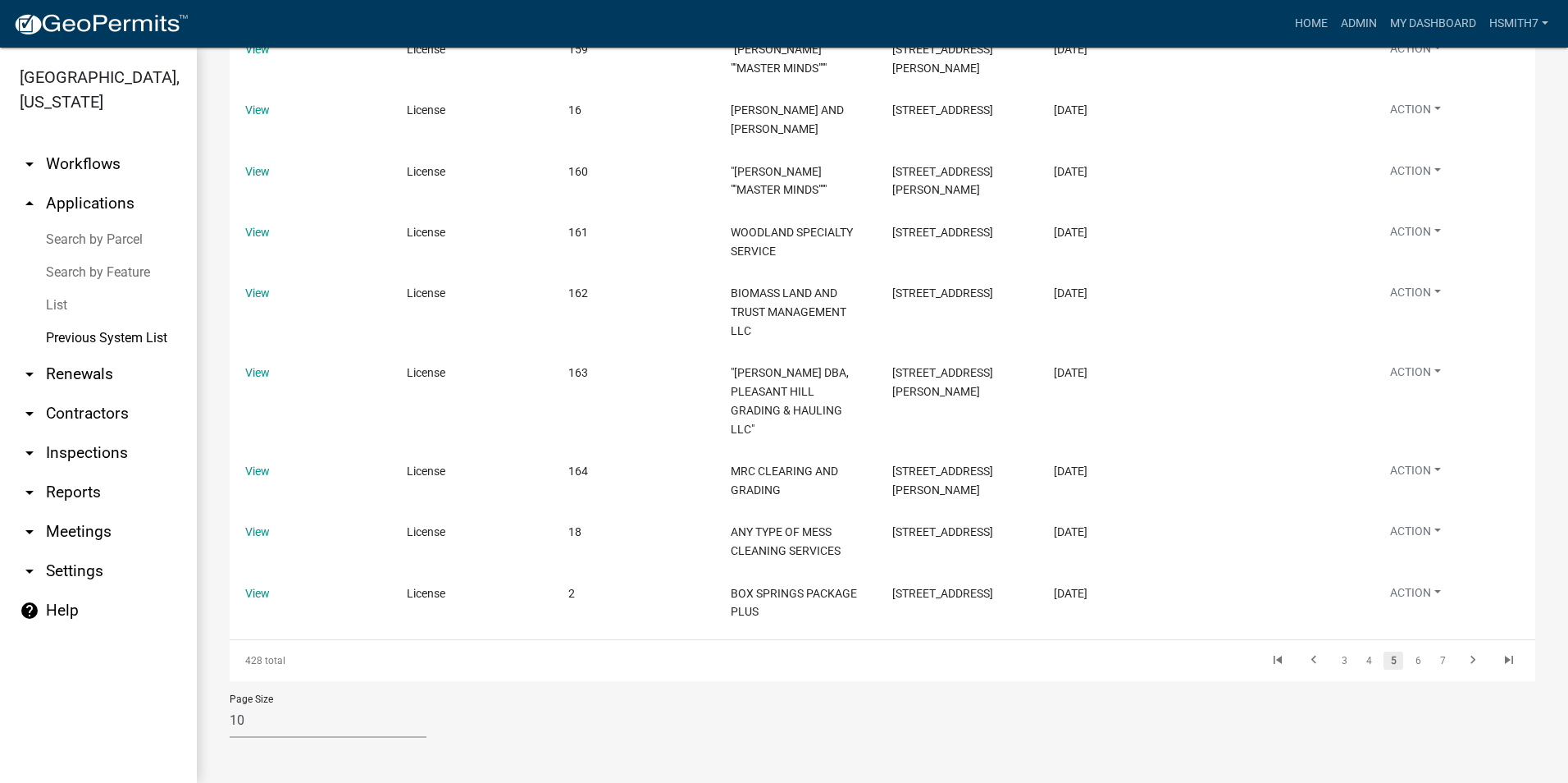
click at [58, 308] on link "List" at bounding box center [98, 305] width 197 height 33
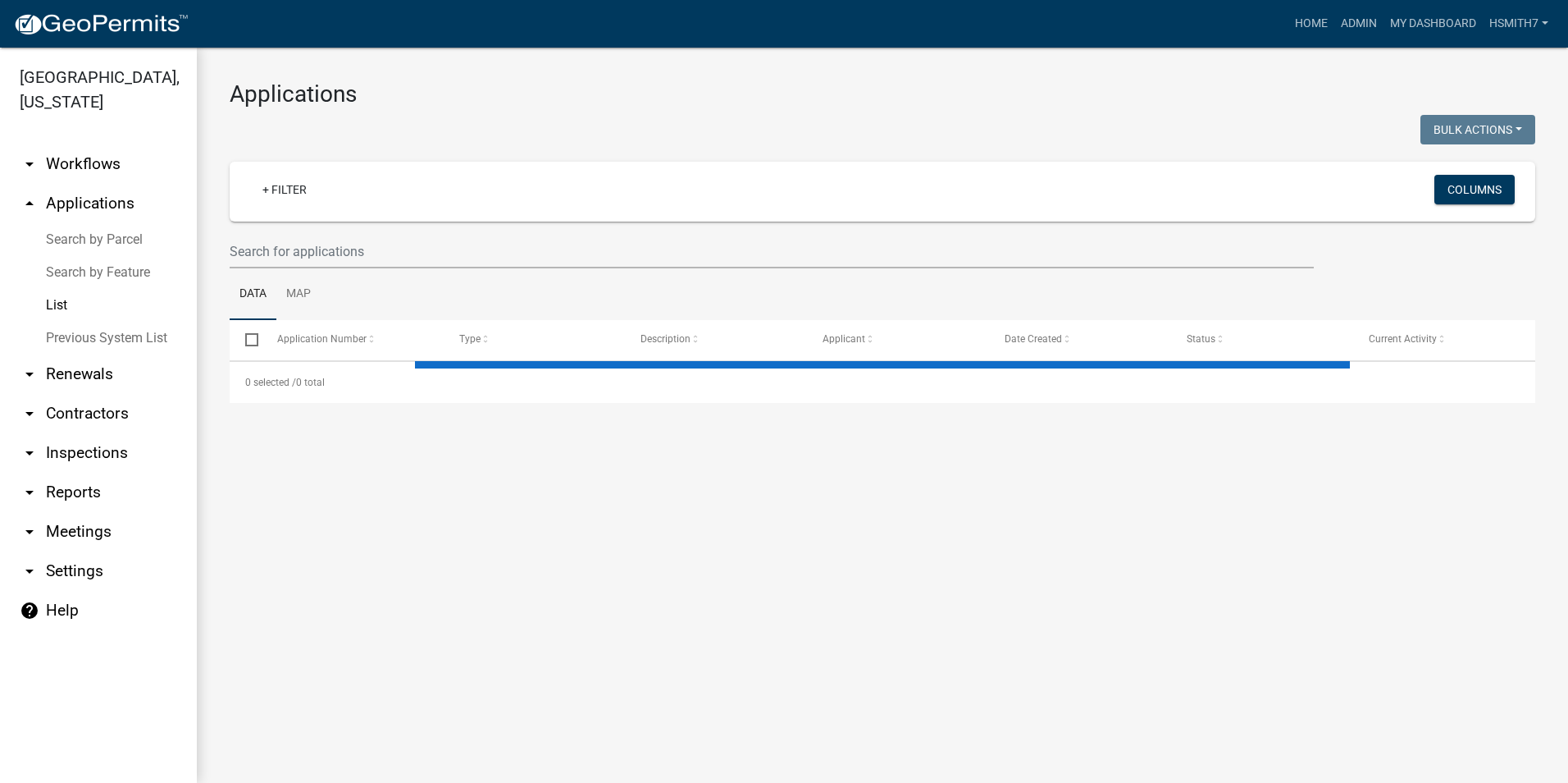
select select "3: 100"
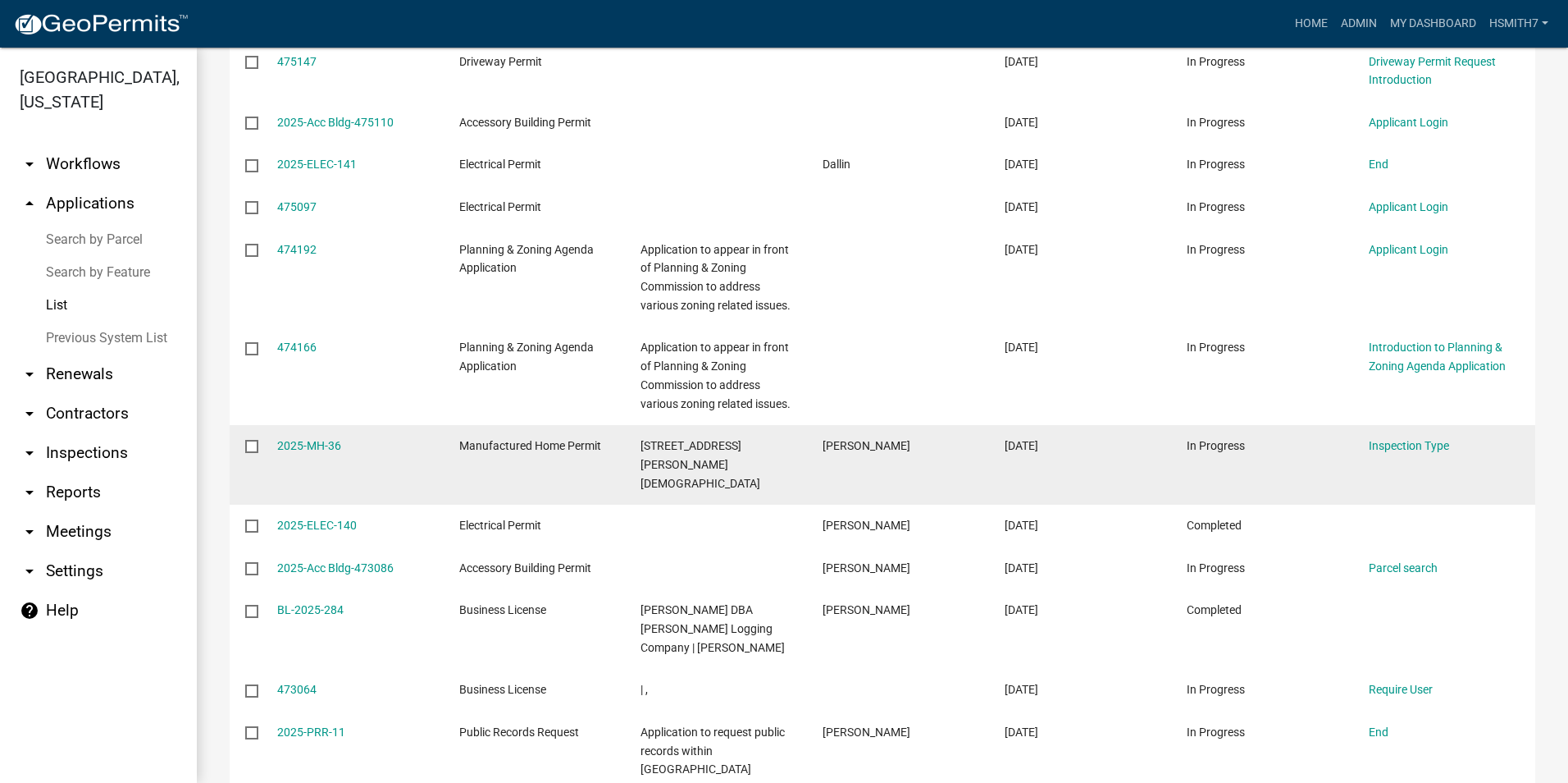
scroll to position [2872, 0]
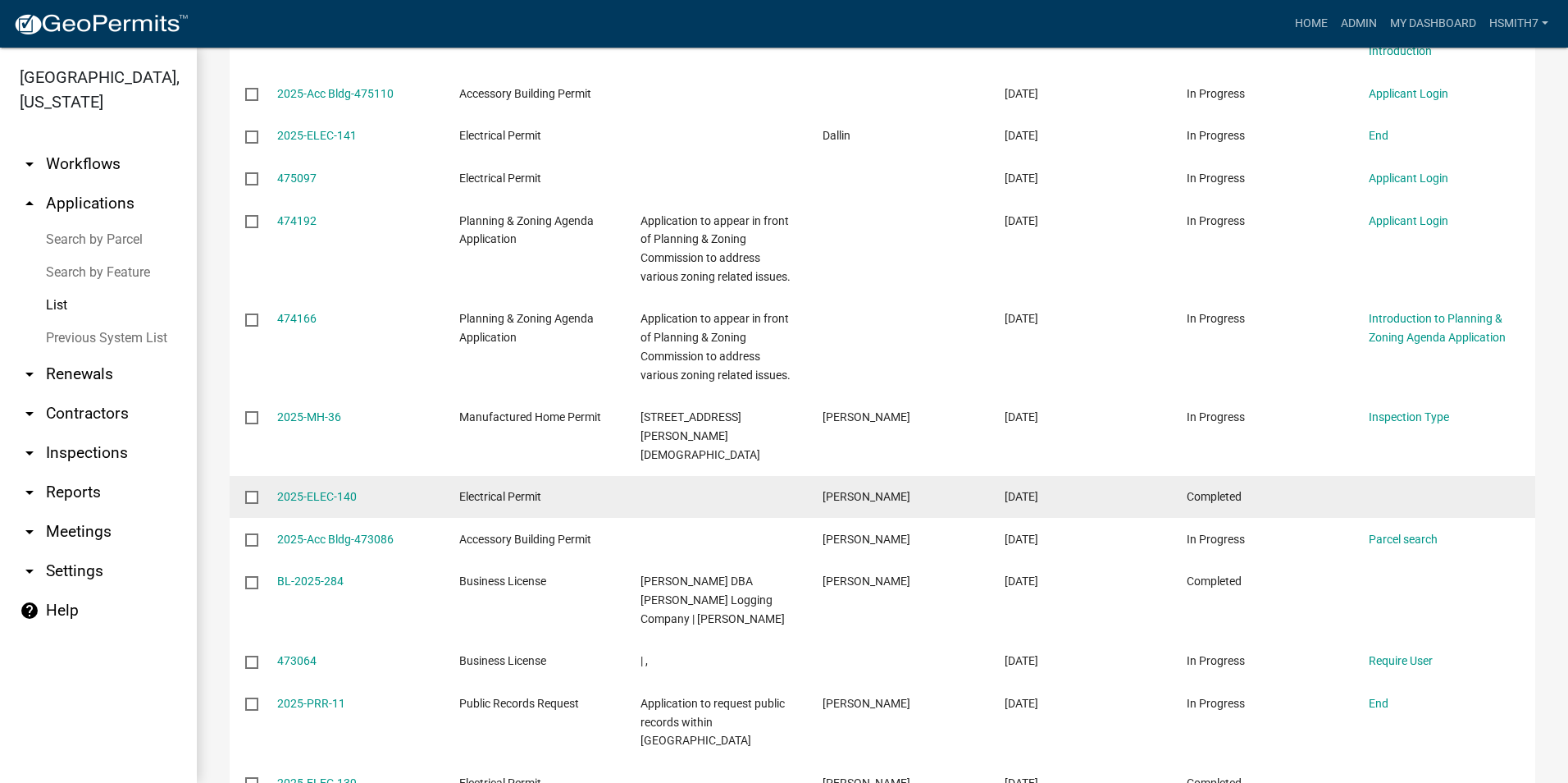
drag, startPoint x: 922, startPoint y: 442, endPoint x: 924, endPoint y: 465, distance: 23.1
click at [918, 451] on datatable-body-cell "[PERSON_NAME]" at bounding box center [898, 436] width 182 height 80
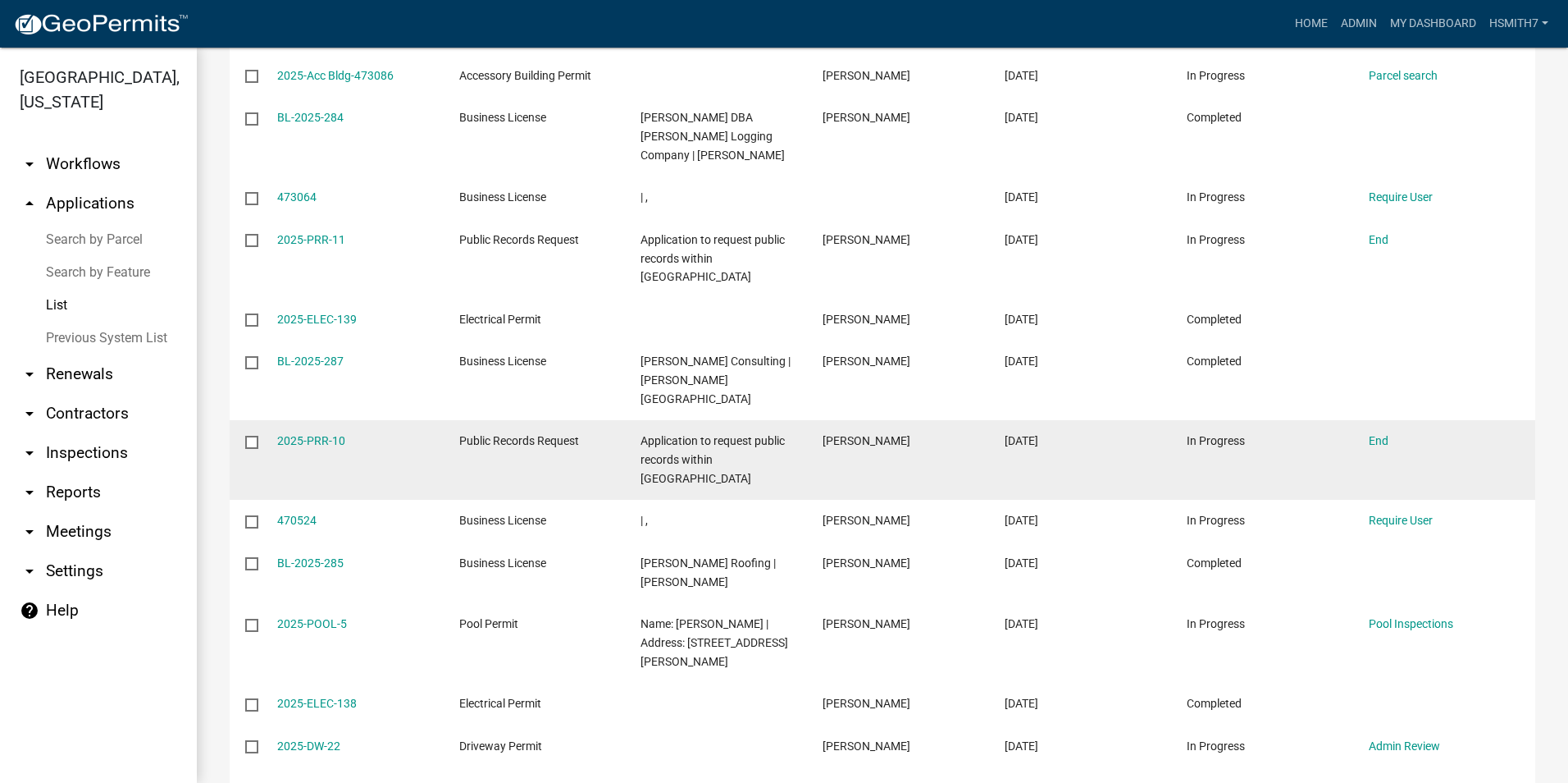
scroll to position [3364, 0]
